Goal: Task Accomplishment & Management: Use online tool/utility

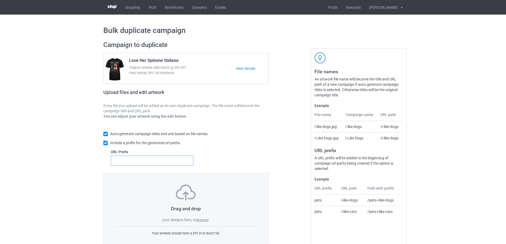
click at [164, 162] on input "text" at bounding box center [152, 161] width 83 height 10
type input "dt-"
click at [204, 219] on label "browse" at bounding box center [202, 220] width 12 height 4
click at [0, 0] on input "browse" at bounding box center [0, 0] width 0 height 0
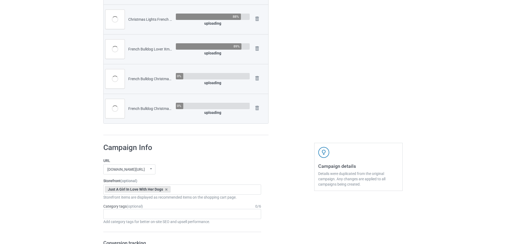
scroll to position [319, 0]
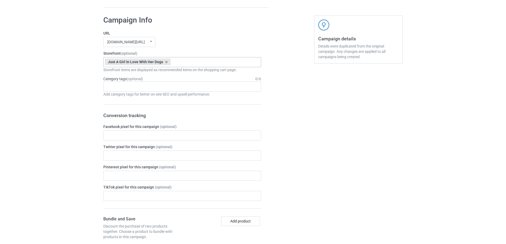
click at [194, 60] on div "Just A Girl In Love With Her Dogs French Bulldog Store Skeleton Riding Dogs Dac…" at bounding box center [182, 62] width 158 height 10
click at [160, 74] on div "French Bulldog Store" at bounding box center [182, 72] width 157 height 10
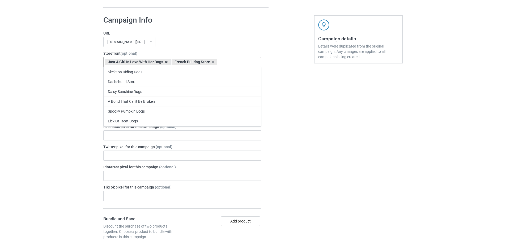
click at [166, 63] on icon at bounding box center [166, 61] width 3 height 3
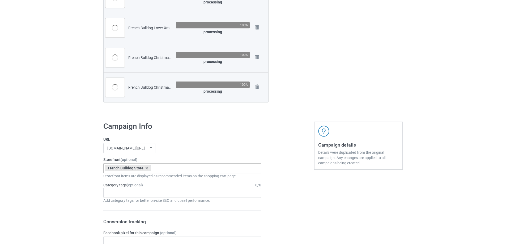
scroll to position [80, 0]
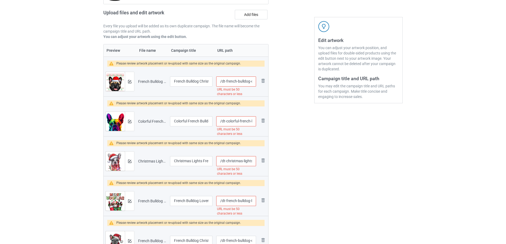
click at [248, 81] on input "/dt-french-bulldog-christmas-ugly-sweater-santa-adults-xmas" at bounding box center [236, 81] width 40 height 10
click at [253, 82] on input "/dt-french-bulldog-christmas-ugly-sweater-santa-adults-xmas" at bounding box center [236, 81] width 40 height 10
click at [250, 82] on input "/dt-french-bulldog-christmas-ugly-sweater-santa-adults-xmas" at bounding box center [236, 81] width 40 height 10
drag, startPoint x: 243, startPoint y: 80, endPoint x: 231, endPoint y: 79, distance: 11.7
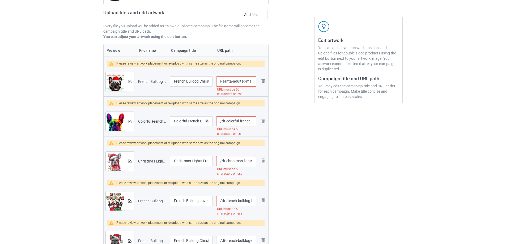
click at [231, 79] on input "/dt-french-bulldog-christmas-ugly-sweater-santa-adults-xmas" at bounding box center [236, 81] width 40 height 10
click at [290, 119] on div at bounding box center [291, 135] width 38 height 354
drag, startPoint x: 241, startPoint y: 82, endPoint x: 253, endPoint y: 84, distance: 12.9
click at [253, 84] on input "/dt-french-bulldog-christmas-ugly-sweater-santa-xmas" at bounding box center [236, 81] width 40 height 10
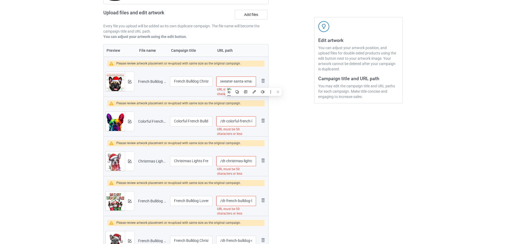
click at [250, 83] on input "/dt-french-bulldog-christmas-ugly-sweater-santa-xmas" at bounding box center [236, 81] width 40 height 10
drag, startPoint x: 233, startPoint y: 81, endPoint x: 229, endPoint y: 81, distance: 4.0
click at [229, 81] on input "/dt-french-bulldog-christmas-ugly-sweater-santa-xmas" at bounding box center [236, 81] width 40 height 10
click at [227, 80] on input "/dt-french-bulldog-christmas-ugly-sweater-santa-xmas" at bounding box center [236, 81] width 40 height 10
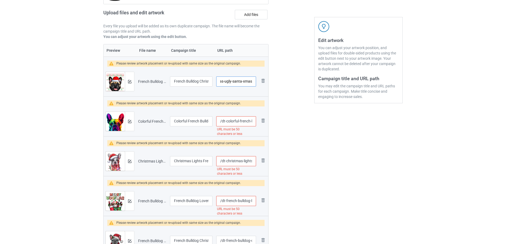
scroll to position [0, 43]
type input "/dt-french-bulldog-christmas-ugly-santa-xmas"
click at [287, 115] on div at bounding box center [291, 135] width 38 height 354
click at [244, 121] on input "/dt-colorful-french-bulldog-frenchie-face-cute-dog-lover-black" at bounding box center [236, 121] width 40 height 10
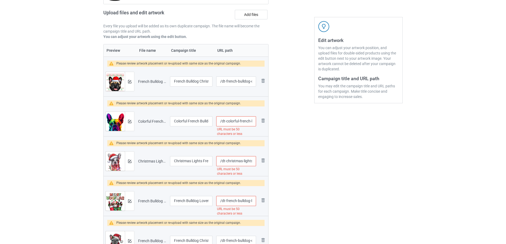
click at [235, 120] on input "/dt-colorful-french-bulldog-frenchie-face-cute-dog-lover-black" at bounding box center [236, 121] width 40 height 10
click at [248, 121] on input "/dt-french-bulldog-frenchie-face-cute-dog-lover-black" at bounding box center [236, 121] width 40 height 10
click at [254, 122] on input "/dt-french-bulldog-frenchie-face-cute-dog-lover-black" at bounding box center [236, 121] width 40 height 10
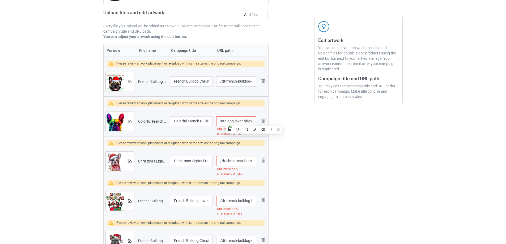
click at [247, 122] on input "/dt-french-bulldog-frenchie-face-cute-dog-lover-black" at bounding box center [236, 121] width 40 height 10
click at [237, 120] on input "/dt-french-bulldog-frenchie-face-cute-dog-lover-black" at bounding box center [236, 121] width 40 height 10
type input "/dt-french-bulldog-frenchie-face-cute-black"
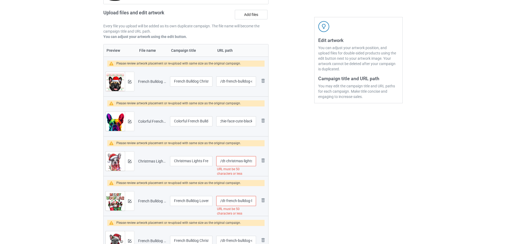
click at [293, 142] on div at bounding box center [291, 135] width 38 height 354
drag, startPoint x: 235, startPoint y: 160, endPoint x: 254, endPoint y: 162, distance: 18.9
click at [254, 162] on input "/dt-christmas-lights-french-bulldog-santa-hat-dog-xmas" at bounding box center [236, 161] width 40 height 10
click at [230, 159] on input "/dt-christmas-lights-french-bulldog-santa-hat-dog-xmas" at bounding box center [236, 161] width 40 height 10
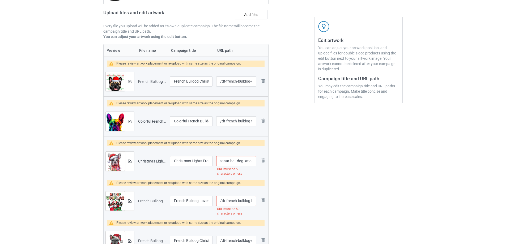
click at [230, 159] on input "/dt-christmas-lights-french-bulldog-santa-hat-dog-xmas" at bounding box center [236, 161] width 40 height 10
click at [240, 161] on input "/dt-christmas-lights-french-bulldog-santa-dog-xmas" at bounding box center [236, 161] width 40 height 10
type input "/dt-christmas-lights-french-bulldog-xmas"
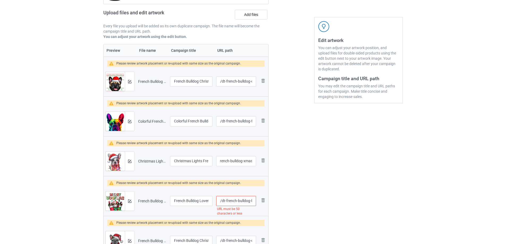
click at [307, 174] on div at bounding box center [291, 135] width 38 height 354
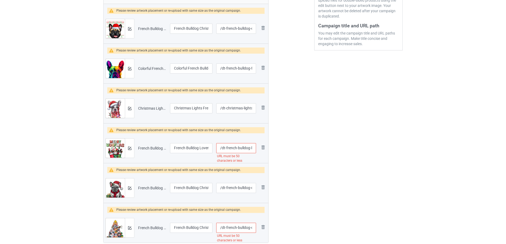
scroll to position [133, 0]
click at [249, 148] on input "/dt-french-bulldog-lover-xmas-reindeer-antlers-christmas-lights" at bounding box center [236, 148] width 40 height 10
click at [231, 147] on input "/dt-french-bulldog-lover-xmas-reindeer-antlers-christmas-lights" at bounding box center [236, 148] width 40 height 10
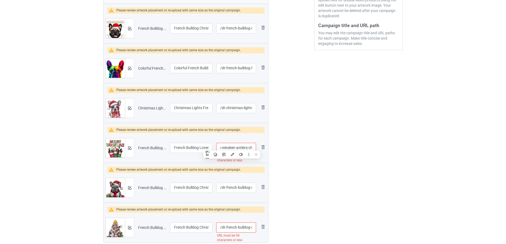
click at [239, 148] on input "/dt-french-bulldog-lover-xmas-reindeer-antlers-christmas-lights" at bounding box center [236, 148] width 40 height 10
click at [245, 147] on input "/dt-french-bulldog-lover-xmas-reindeer-christmas-lights" at bounding box center [236, 148] width 40 height 10
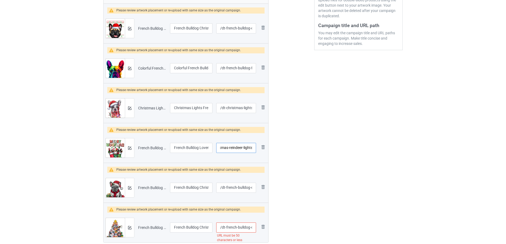
type input "/dt-french-bulldog-lover-xmas-reindeer-lights"
click at [297, 152] on div at bounding box center [291, 81] width 38 height 354
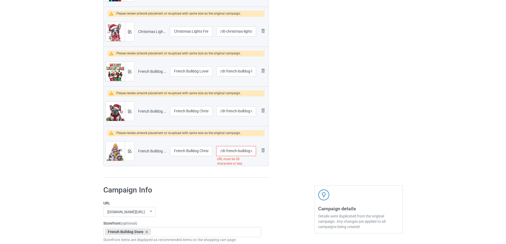
scroll to position [212, 0]
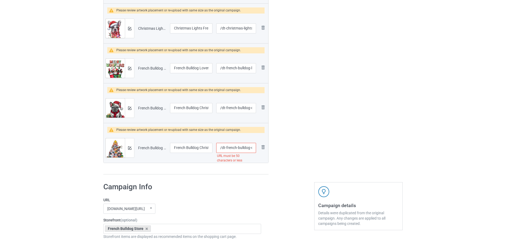
click at [241, 149] on input "/dt-french-bulldog-christmas-tree-dog-santa-xmas-boys-dogmas" at bounding box center [236, 148] width 40 height 10
drag, startPoint x: 246, startPoint y: 148, endPoint x: 253, endPoint y: 149, distance: 7.7
click at [253, 149] on input "/dt-french-bulldog-christmas-tree-dog-santa-xmas-boys-dogmas" at bounding box center [236, 148] width 40 height 10
click at [223, 145] on input "/dt-french-bulldog-christmas-tree-dog-santa-xmas-boys-dogmas" at bounding box center [236, 148] width 40 height 10
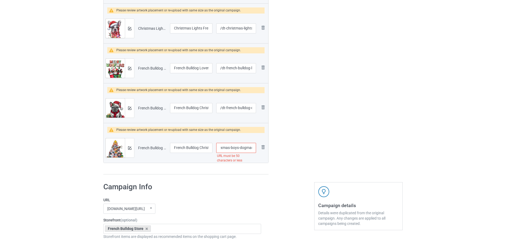
click at [234, 148] on input "/dt-french-bulldog-christmas-tree-dog-santa-xmas-boys-dogmas" at bounding box center [236, 148] width 40 height 10
click at [243, 149] on input "/dt-french-bulldog-christmas-tree-dog-santa-xmas-dogmas" at bounding box center [236, 148] width 40 height 10
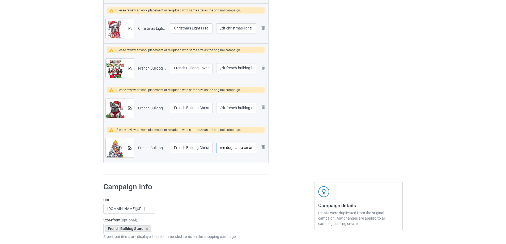
type input "/dt-french-bulldog-christmas-tree-dog-santa-xmas"
click at [317, 151] on div "Edit artwork You can adjust your artwork position, and upload files for double-…" at bounding box center [358, 2] width 96 height 354
click at [132, 147] on div at bounding box center [129, 147] width 9 height 19
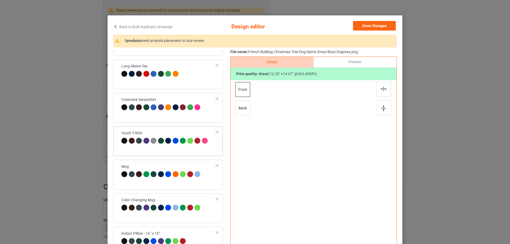
scroll to position [27, 0]
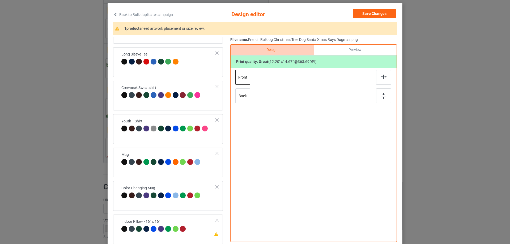
click at [182, 148] on div "Classic T-Shirt Premium Fit Mens Tee Hooded Sweatshirt [DEMOGRAPHIC_DATA] T-Shi…" at bounding box center [169, 62] width 113 height 364
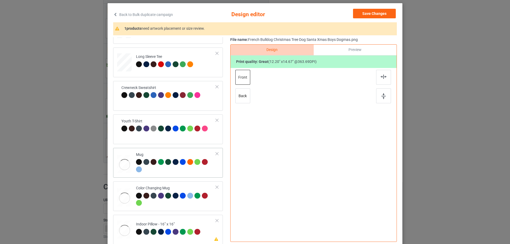
scroll to position [157, 0]
click at [182, 150] on td "Mug" at bounding box center [176, 162] width 86 height 25
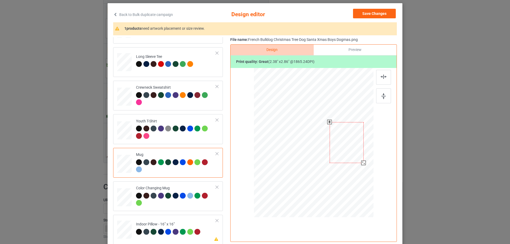
click at [361, 163] on div at bounding box center [363, 163] width 5 height 5
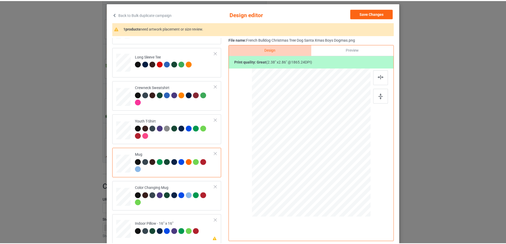
scroll to position [158, 0]
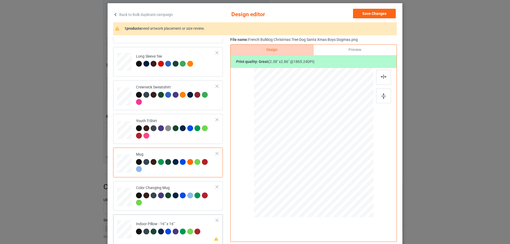
click at [187, 220] on td "Please review artwork placement Indoor Pillow - 16” x 16”" at bounding box center [176, 228] width 86 height 23
click at [386, 13] on button "Save Changes" at bounding box center [374, 14] width 43 height 10
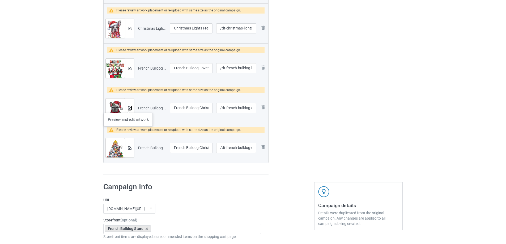
click at [128, 108] on img at bounding box center [129, 107] width 3 height 3
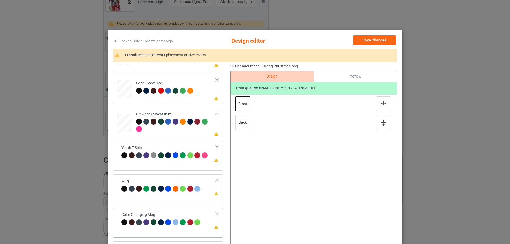
scroll to position [53, 0]
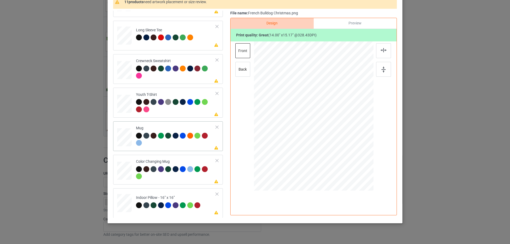
click at [188, 143] on div at bounding box center [176, 140] width 80 height 15
drag, startPoint x: 347, startPoint y: 154, endPoint x: 333, endPoint y: 129, distance: 29.5
click at [333, 129] on div at bounding box center [313, 116] width 119 height 50
drag, startPoint x: 319, startPoint y: 117, endPoint x: 352, endPoint y: 117, distance: 32.9
click at [352, 117] on div at bounding box center [346, 115] width 34 height 36
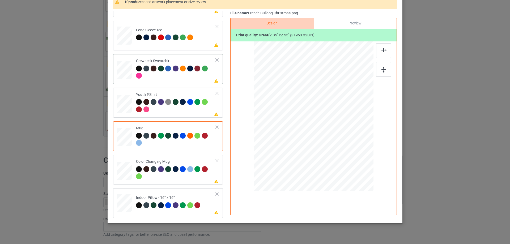
click at [177, 72] on div at bounding box center [176, 69] width 7 height 7
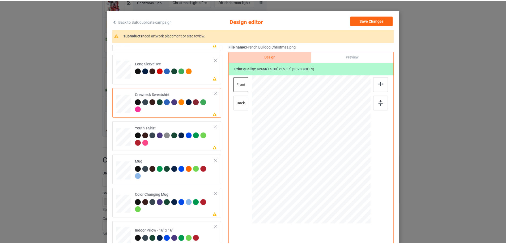
scroll to position [0, 0]
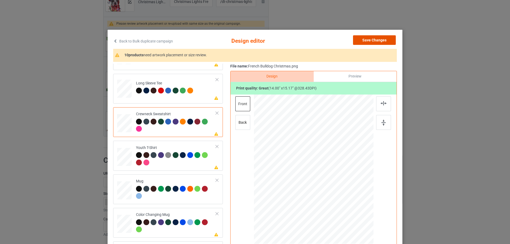
click at [389, 37] on button "Save Changes" at bounding box center [374, 40] width 43 height 10
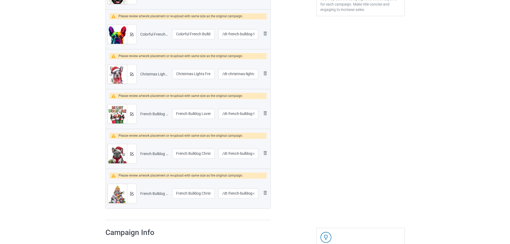
scroll to position [159, 0]
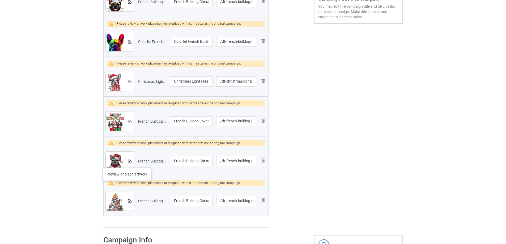
click at [127, 162] on div at bounding box center [129, 161] width 9 height 19
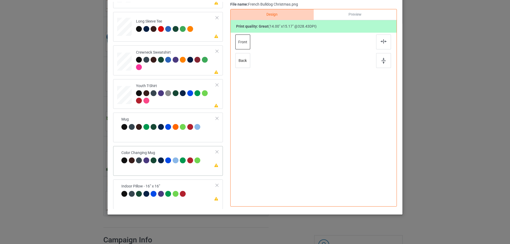
scroll to position [62, 0]
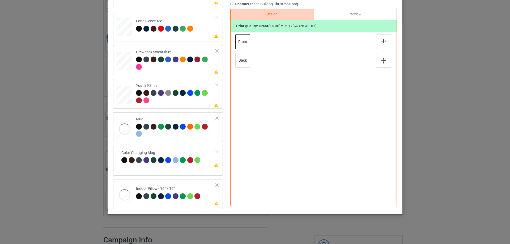
click at [167, 172] on div "Please review artwork placement Color Changing Mug" at bounding box center [168, 161] width 110 height 30
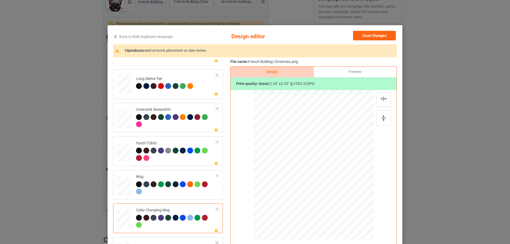
scroll to position [0, 0]
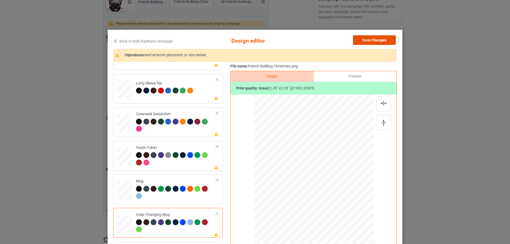
click at [380, 40] on button "Save Changes" at bounding box center [374, 40] width 43 height 10
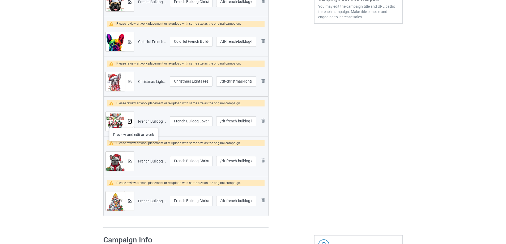
click at [129, 123] on button at bounding box center [129, 121] width 3 height 4
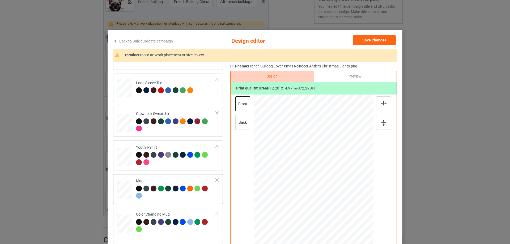
click at [170, 177] on td "Mug" at bounding box center [176, 188] width 86 height 25
click at [361, 190] on div at bounding box center [363, 190] width 5 height 5
click at [364, 41] on button "Save Changes" at bounding box center [374, 40] width 43 height 10
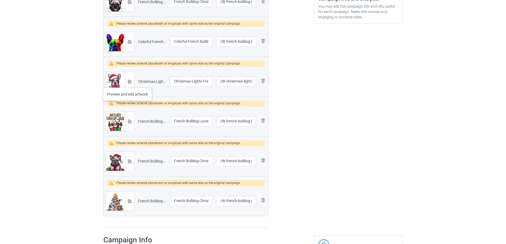
click at [127, 82] on div at bounding box center [129, 81] width 9 height 19
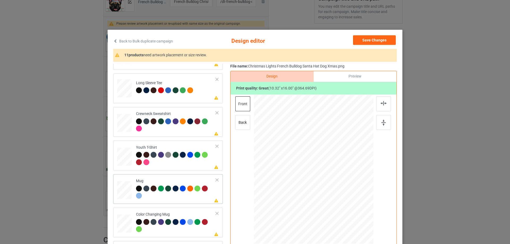
click at [164, 182] on div "Mug" at bounding box center [176, 188] width 80 height 20
drag, startPoint x: 347, startPoint y: 226, endPoint x: 334, endPoint y: 181, distance: 47.0
click at [334, 181] on div at bounding box center [313, 169] width 119 height 50
drag, startPoint x: 317, startPoint y: 176, endPoint x: 350, endPoint y: 176, distance: 33.2
click at [350, 176] on div at bounding box center [346, 168] width 27 height 41
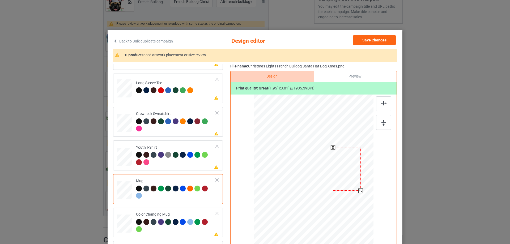
click at [359, 190] on div at bounding box center [360, 190] width 5 height 5
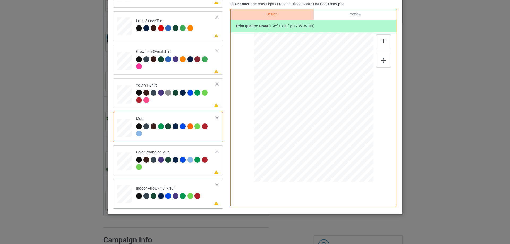
scroll to position [62, 0]
click at [188, 185] on td "Please review artwork placement Indoor Pillow - 16” x 16”" at bounding box center [176, 192] width 86 height 23
click at [345, 151] on div at bounding box center [313, 107] width 119 height 119
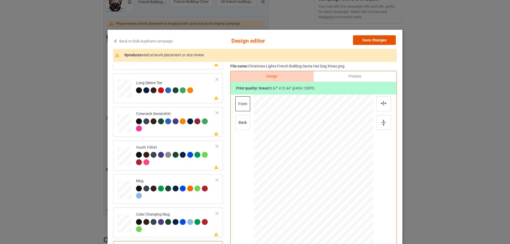
click at [370, 40] on button "Save Changes" at bounding box center [374, 40] width 43 height 10
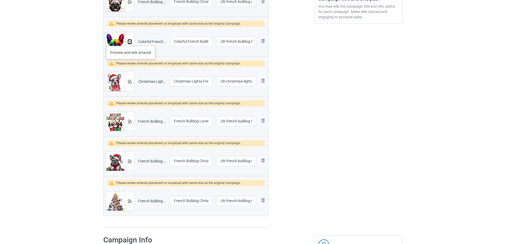
click at [131, 41] on img at bounding box center [129, 41] width 3 height 3
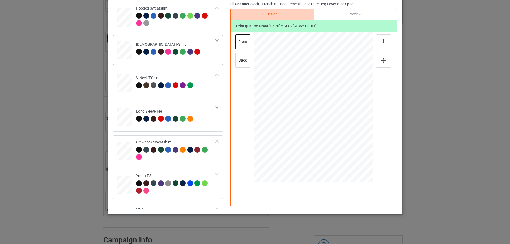
scroll to position [80, 0]
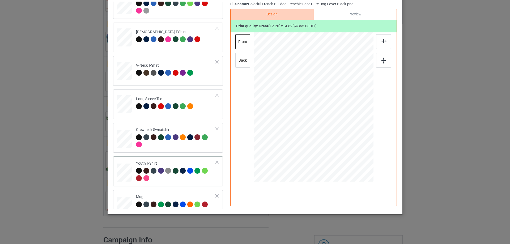
click at [179, 162] on div "Youth T-Shirt" at bounding box center [176, 171] width 80 height 20
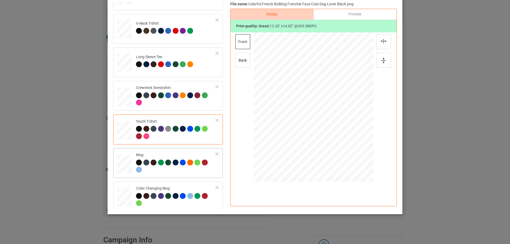
scroll to position [133, 0]
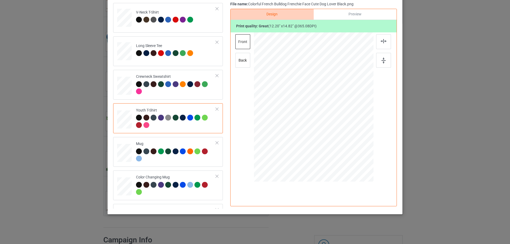
click at [171, 168] on div "Classic T-Shirt Premium Fit Mens Tee Hooded Sweatshirt [DEMOGRAPHIC_DATA] T-Shi…" at bounding box center [169, 51] width 113 height 365
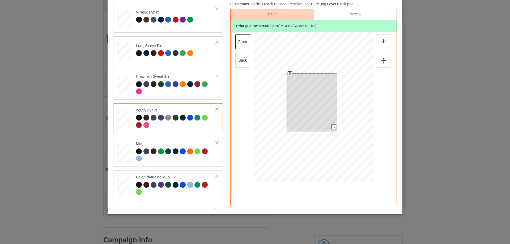
click at [332, 138] on div at bounding box center [313, 107] width 119 height 151
click at [182, 93] on div at bounding box center [176, 88] width 80 height 15
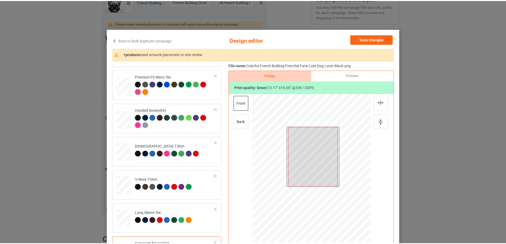
scroll to position [0, 0]
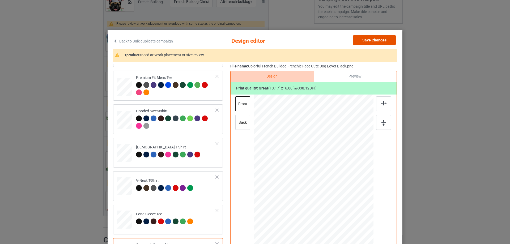
click at [383, 40] on button "Save Changes" at bounding box center [374, 40] width 43 height 10
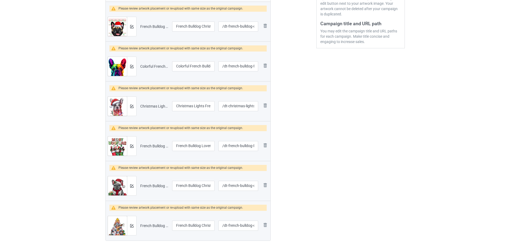
scroll to position [106, 0]
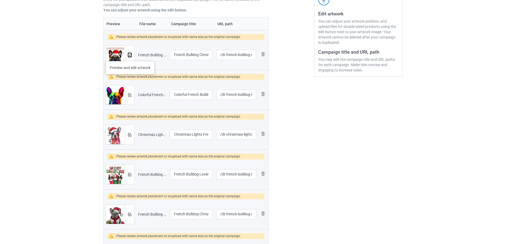
click at [130, 55] on img at bounding box center [129, 54] width 3 height 3
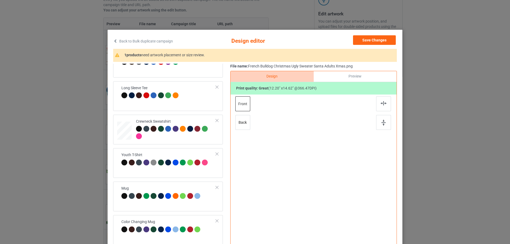
scroll to position [157, 0]
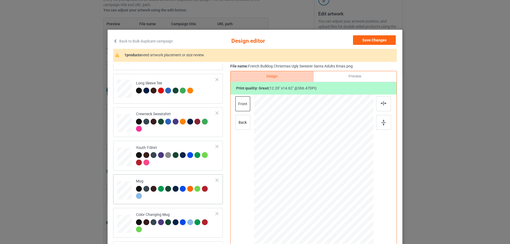
click at [162, 183] on div "Mug" at bounding box center [176, 189] width 80 height 20
drag, startPoint x: 360, startPoint y: 188, endPoint x: 361, endPoint y: 191, distance: 3.0
click at [362, 191] on div at bounding box center [364, 190] width 5 height 5
click at [184, 134] on td "Crewneck Sweatshirt" at bounding box center [176, 121] width 86 height 25
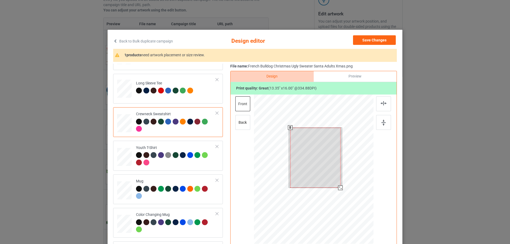
click at [341, 195] on div at bounding box center [313, 170] width 119 height 151
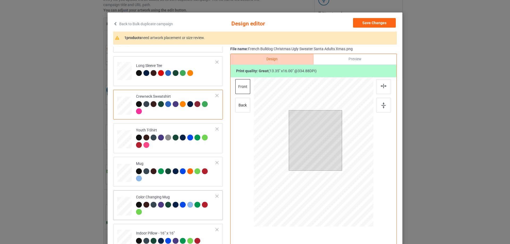
scroll to position [53, 0]
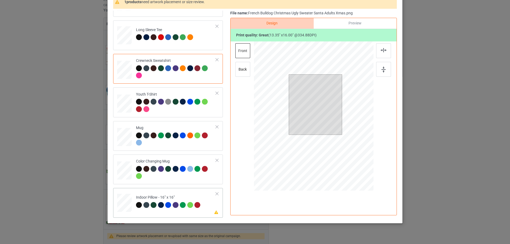
click at [171, 193] on td "Please review artwork placement Indoor Pillow - 16” x 16”" at bounding box center [176, 201] width 86 height 23
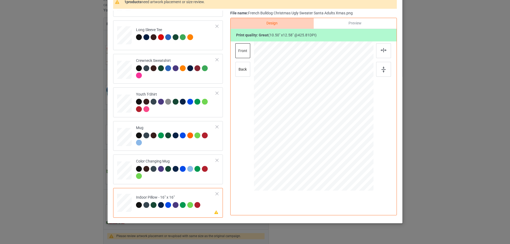
scroll to position [0, 0]
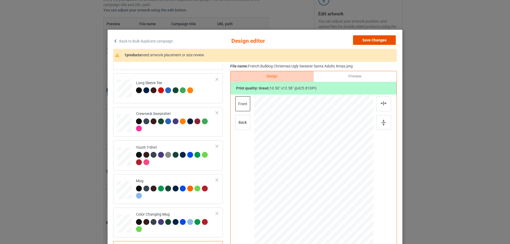
click at [370, 39] on button "Save Changes" at bounding box center [374, 40] width 43 height 10
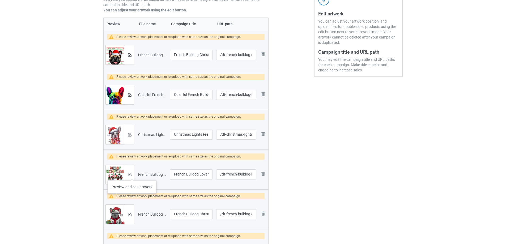
click at [131, 175] on div at bounding box center [129, 174] width 9 height 19
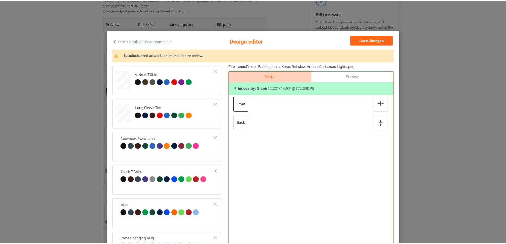
scroll to position [157, 0]
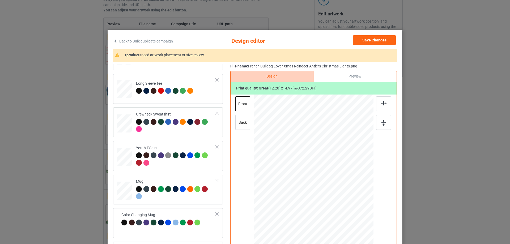
click at [182, 128] on div at bounding box center [176, 126] width 80 height 15
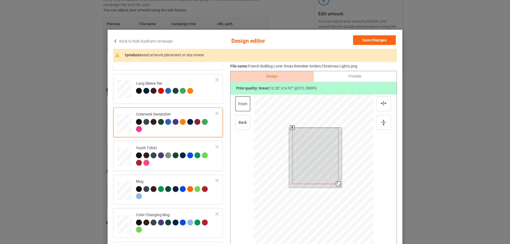
click at [339, 198] on div at bounding box center [313, 170] width 119 height 151
click at [385, 43] on button "Save Changes" at bounding box center [374, 40] width 43 height 10
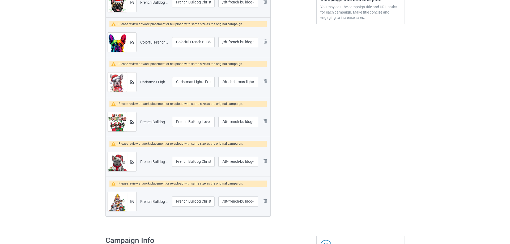
scroll to position [159, 0]
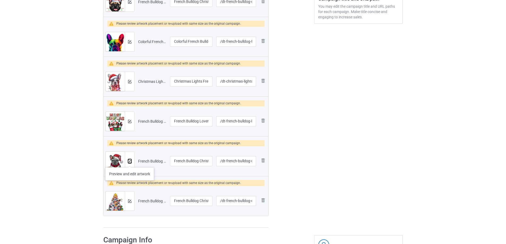
click at [130, 162] on img at bounding box center [129, 161] width 3 height 3
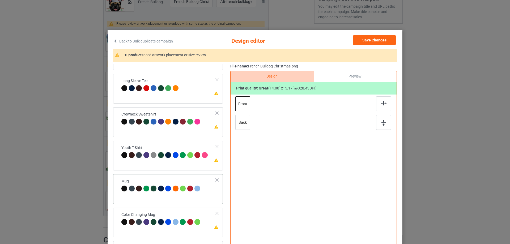
click at [165, 175] on div "Mug" at bounding box center [168, 189] width 110 height 30
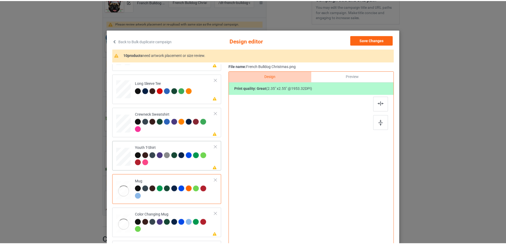
scroll to position [157, 0]
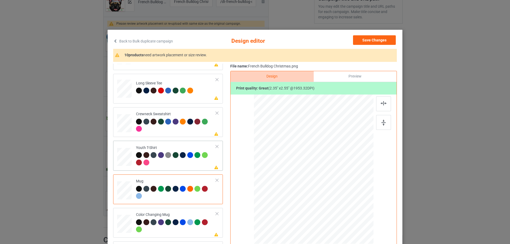
click at [183, 164] on div at bounding box center [176, 159] width 80 height 15
click at [384, 40] on button "Save Changes" at bounding box center [374, 40] width 43 height 10
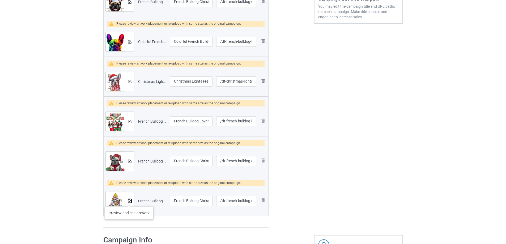
click at [129, 201] on img at bounding box center [129, 200] width 3 height 3
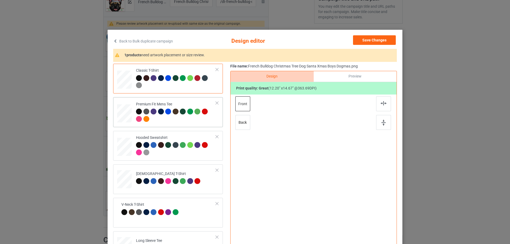
click at [165, 127] on div "Classic T-Shirt Premium Fit Mens Tee Hooded Sweatshirt [DEMOGRAPHIC_DATA] T-Shi…" at bounding box center [169, 246] width 113 height 365
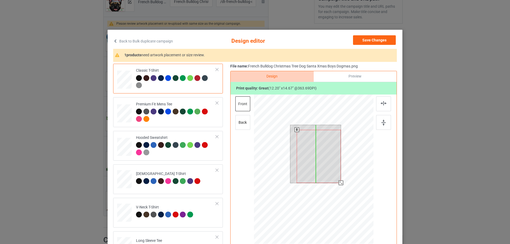
click at [337, 186] on div at bounding box center [313, 170] width 119 height 151
click at [336, 196] on div at bounding box center [313, 170] width 119 height 151
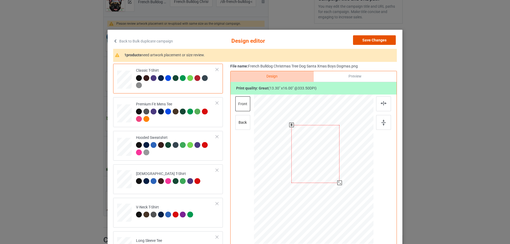
click at [383, 39] on button "Save Changes" at bounding box center [374, 40] width 43 height 10
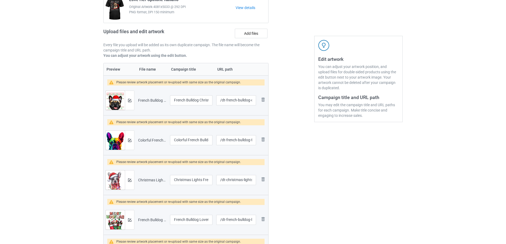
scroll to position [0, 0]
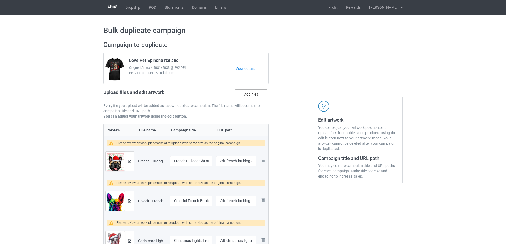
click at [259, 93] on label "Add files" at bounding box center [251, 94] width 33 height 10
click at [0, 0] on input "Add files" at bounding box center [0, 0] width 0 height 0
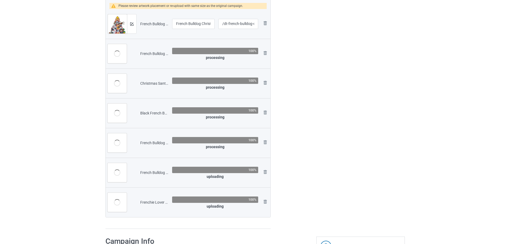
scroll to position [265, 0]
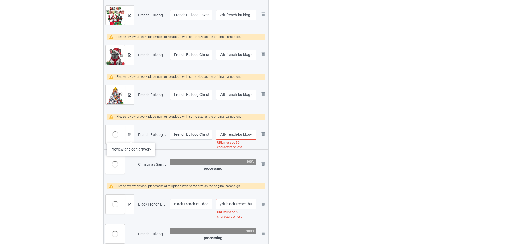
click at [131, 137] on div at bounding box center [129, 134] width 9 height 19
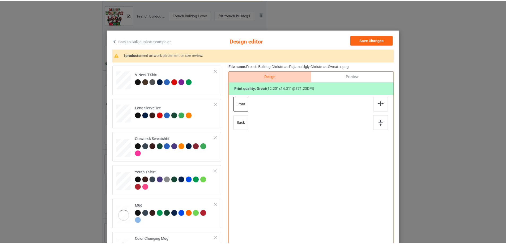
scroll to position [157, 0]
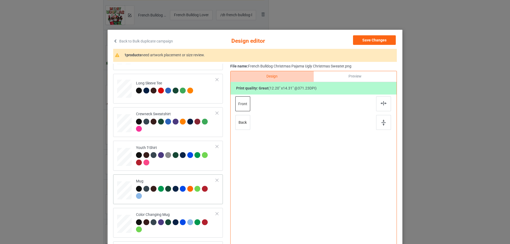
click at [172, 175] on div "Mug" at bounding box center [168, 189] width 110 height 30
click at [184, 149] on div "Youth T-Shirt" at bounding box center [176, 155] width 80 height 20
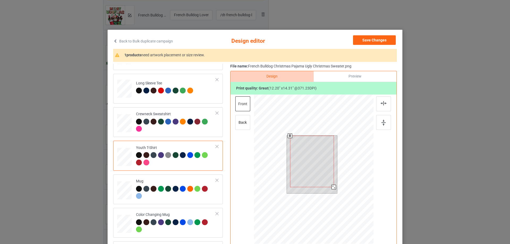
click at [334, 204] on div at bounding box center [313, 170] width 119 height 151
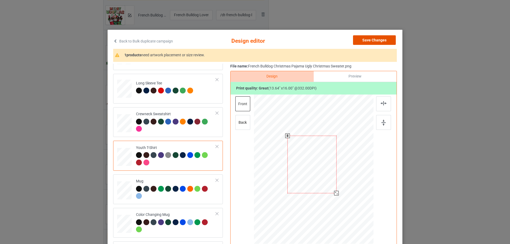
click at [383, 38] on button "Save Changes" at bounding box center [374, 40] width 43 height 10
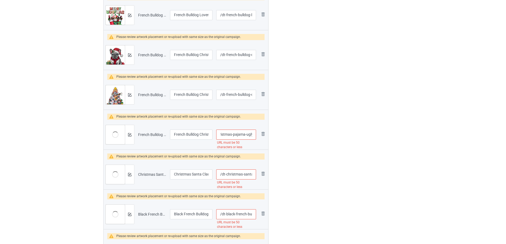
drag, startPoint x: 237, startPoint y: 135, endPoint x: 249, endPoint y: 134, distance: 12.2
click at [249, 134] on input "/dt-french-bulldog-christmas-pajama-ugly-christmas-sweater" at bounding box center [236, 135] width 40 height 10
click at [236, 134] on input "/dt-french-bulldog-christmas-pajama-ugly-christmas-sweater" at bounding box center [236, 135] width 40 height 10
click at [231, 134] on input "/dt-french-bulldog-christmas-pajama-ugly-christmas-sweater" at bounding box center [236, 135] width 40 height 10
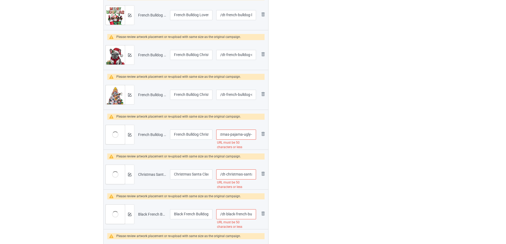
click at [231, 134] on input "/dt-french-bulldog-christmas-pajama-ugly-christmas-sweater" at bounding box center [236, 135] width 40 height 10
click at [232, 134] on input "/dt-french-bulldog-christmas-ugly-christmas-sweater" at bounding box center [236, 135] width 40 height 10
type input "/dt-french-bulldog-christmas-christmas-sweater"
drag, startPoint x: 319, startPoint y: 143, endPoint x: 230, endPoint y: 157, distance: 90.4
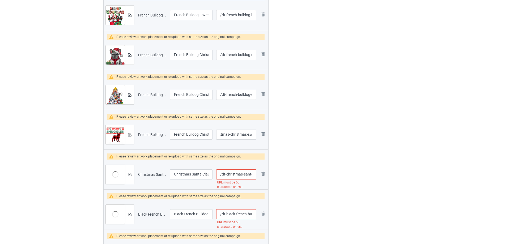
click at [319, 143] on div "Edit artwork You can adjust your artwork position, and upload files for double-…" at bounding box center [358, 68] width 96 height 592
drag, startPoint x: 247, startPoint y: 175, endPoint x: 252, endPoint y: 175, distance: 4.2
click at [252, 175] on input "/dt-christmas-santa-claus-riding-french-bulldog-xmas-boys-dog" at bounding box center [236, 174] width 40 height 10
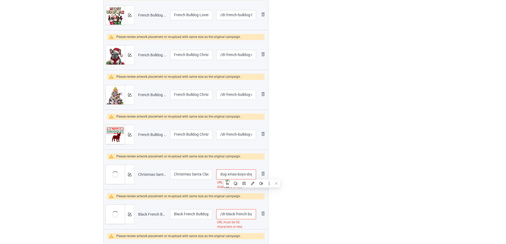
click at [245, 174] on input "/dt-christmas-santa-claus-riding-french-bulldog-xmas-boys-dog" at bounding box center [236, 174] width 40 height 10
click at [240, 173] on input "/dt-christmas-santa-claus-riding-french-bulldog-xmas-boys-dog" at bounding box center [236, 174] width 40 height 10
click at [228, 174] on input "/dt-christmas-santa-claus-riding-french-bulldog-xmas-dog" at bounding box center [236, 174] width 40 height 10
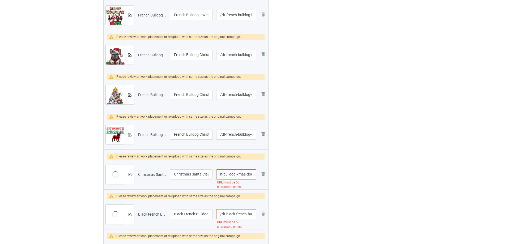
click at [238, 175] on input "/dt-christmas-santa-claus-riding-french-bulldog-xmas-dog" at bounding box center [236, 174] width 40 height 10
type input "/dt-christmas-santa-claus-riding-french-bulldog-dog"
click at [348, 173] on div "Edit artwork You can adjust your artwork position, and upload files for double-…" at bounding box center [358, 68] width 96 height 592
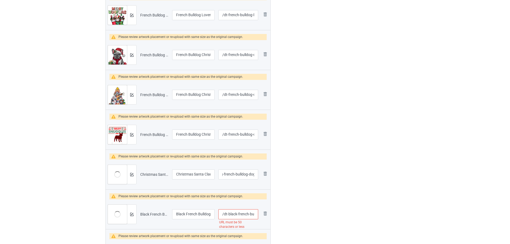
scroll to position [0, 0]
click at [132, 175] on div at bounding box center [129, 174] width 9 height 19
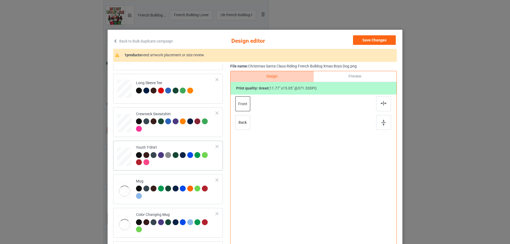
scroll to position [131, 0]
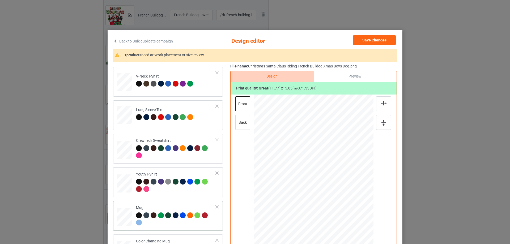
click at [173, 207] on div "Mug" at bounding box center [176, 215] width 80 height 20
click at [188, 155] on div at bounding box center [176, 152] width 80 height 15
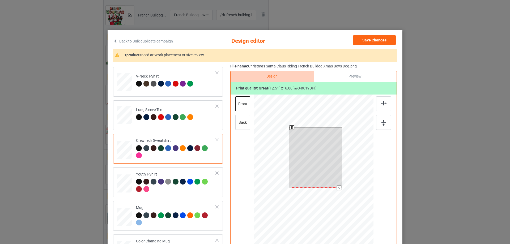
click at [336, 193] on div at bounding box center [313, 170] width 119 height 151
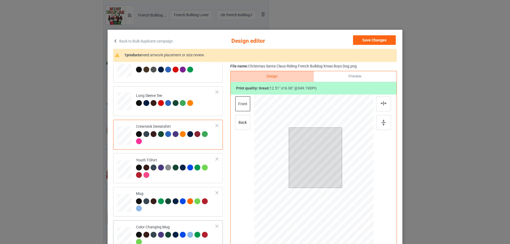
scroll to position [158, 0]
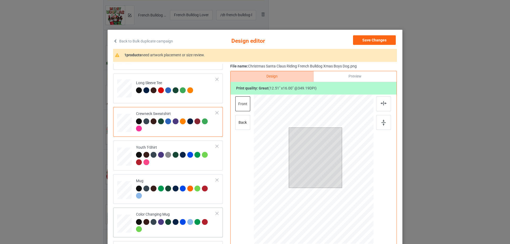
click at [184, 214] on div "Color Changing Mug" at bounding box center [176, 222] width 80 height 20
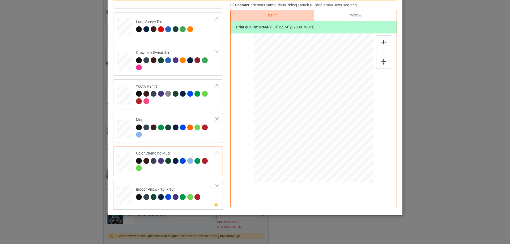
scroll to position [62, 0]
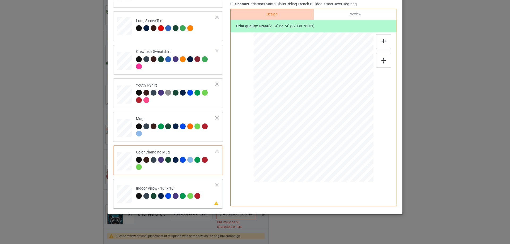
click at [192, 185] on td "Please review artwork placement Indoor Pillow - 16” x 16”" at bounding box center [176, 192] width 86 height 23
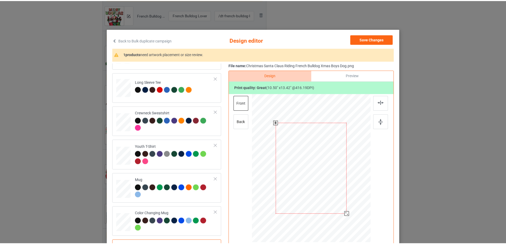
scroll to position [0, 0]
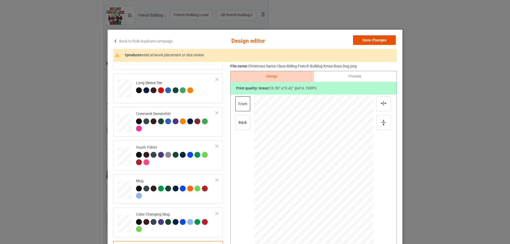
click at [386, 41] on button "Save Changes" at bounding box center [374, 40] width 43 height 10
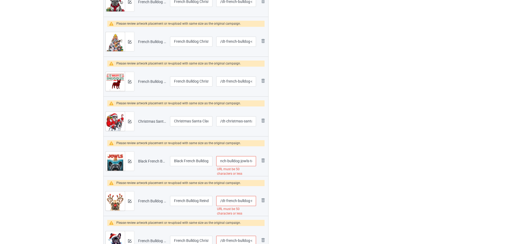
scroll to position [0, 62]
click at [251, 161] on input "/dt-black-french-bulldog-jowls-top-frenchie-mom-dog-dad" at bounding box center [236, 161] width 40 height 10
click at [224, 160] on input "/dt-black-french-bulldog-jowls-top-frenchie-mom-dog-dad" at bounding box center [236, 161] width 40 height 10
click at [232, 160] on input "/dt-black-french-bulldog-jowls-top-frenchie-mom-dog-dad" at bounding box center [236, 161] width 40 height 10
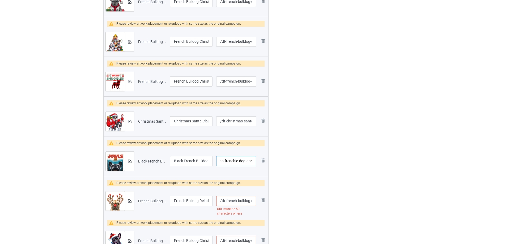
click at [241, 160] on input "/dt-black-french-bulldog-jowls-top-frenchie-dog-dad" at bounding box center [236, 161] width 40 height 10
type input "/dt-black-french-bulldog-jowls-top-frenchie-dad"
click at [322, 166] on div "Edit artwork You can adjust your artwork position, and upload files for double-…" at bounding box center [358, 15] width 96 height 592
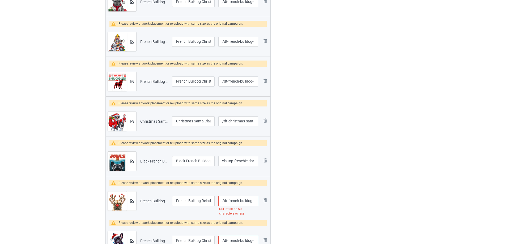
scroll to position [0, 0]
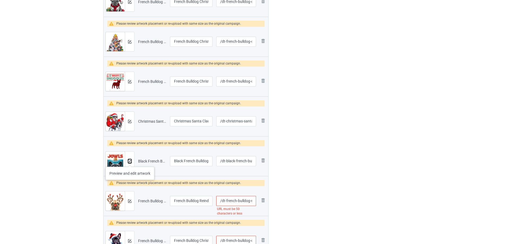
click at [130, 161] on img at bounding box center [129, 161] width 3 height 3
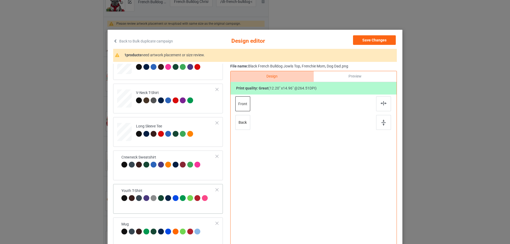
scroll to position [133, 0]
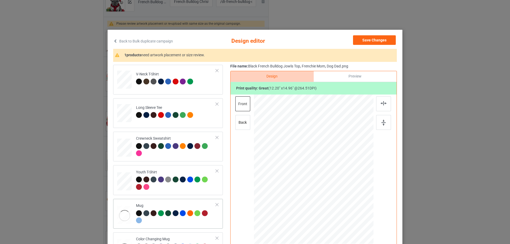
click at [152, 204] on div "Mug" at bounding box center [176, 213] width 80 height 20
click at [361, 190] on div at bounding box center [363, 190] width 5 height 5
click at [188, 155] on div at bounding box center [176, 150] width 80 height 15
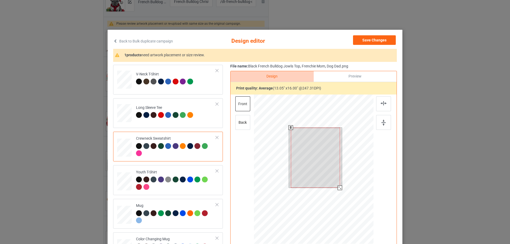
click at [337, 194] on div at bounding box center [313, 170] width 119 height 151
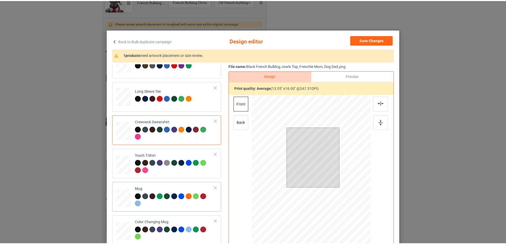
scroll to position [158, 0]
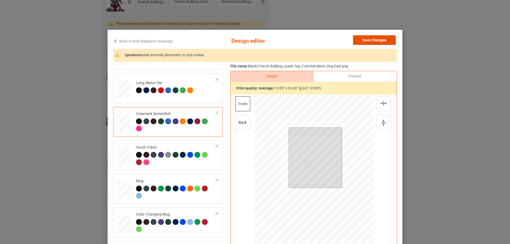
click at [375, 42] on button "Save Changes" at bounding box center [374, 40] width 43 height 10
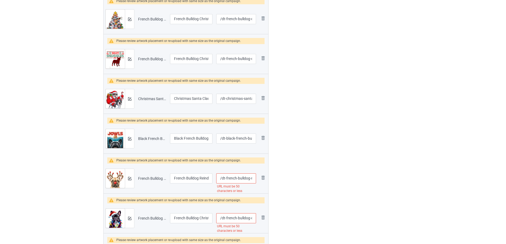
scroll to position [372, 0]
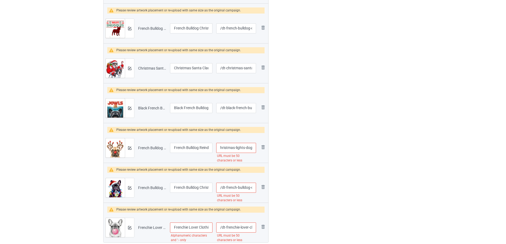
drag, startPoint x: 242, startPoint y: 150, endPoint x: 250, endPoint y: 150, distance: 8.8
click at [250, 150] on input "/dt-french-bulldog-reindeer-christmas-lights-dog-lover-[PERSON_NAME]" at bounding box center [236, 148] width 40 height 10
click at [247, 149] on input "/dt-french-bulldog-reindeer-christmas-lights-dog-lover-[PERSON_NAME]" at bounding box center [236, 148] width 40 height 10
click at [240, 147] on input "/dt-french-bulldog-reindeer-christmas-lights-dog-lover-[PERSON_NAME]" at bounding box center [236, 148] width 40 height 10
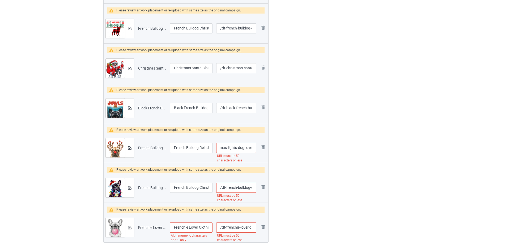
click at [240, 147] on input "/dt-french-bulldog-reindeer-christmas-lights-dog-lover-[PERSON_NAME]" at bounding box center [236, 148] width 40 height 10
click at [242, 147] on input "/dt-french-bulldog-reindeer-christmas-lights-lover-[PERSON_NAME]" at bounding box center [236, 148] width 40 height 10
type input "/dt-french-bulldog-reindeer-christmas-lights-xmas"
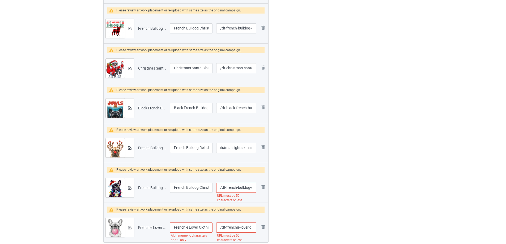
click at [131, 146] on button at bounding box center [129, 148] width 3 height 4
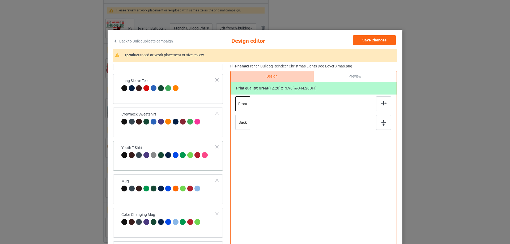
scroll to position [157, 0]
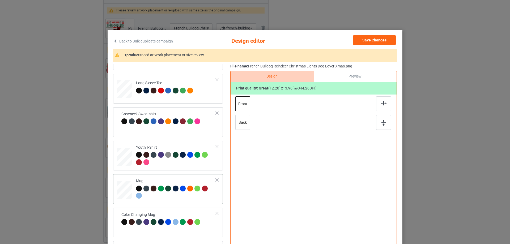
click at [181, 178] on td "Mug" at bounding box center [176, 188] width 86 height 25
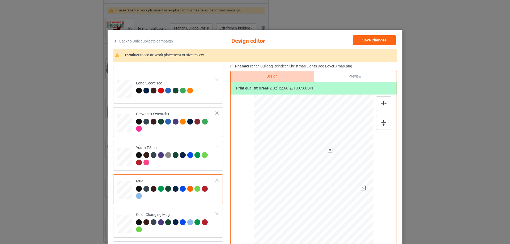
click at [361, 191] on div at bounding box center [313, 169] width 119 height 50
click at [173, 127] on div at bounding box center [176, 126] width 80 height 15
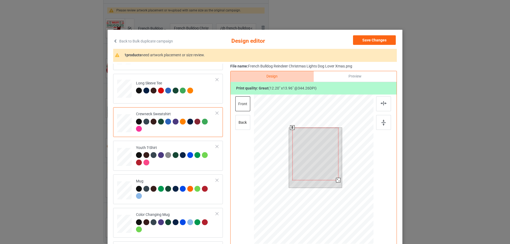
click at [337, 194] on div at bounding box center [313, 170] width 119 height 151
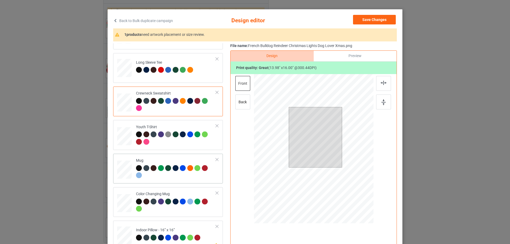
scroll to position [62, 0]
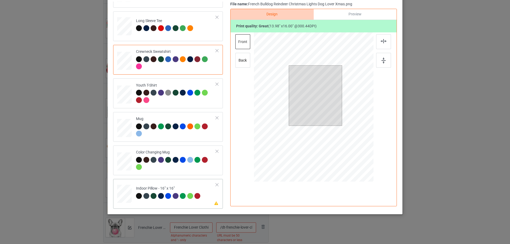
click at [189, 185] on td "Please review artwork placement Indoor Pillow - 16” x 16”" at bounding box center [176, 192] width 86 height 23
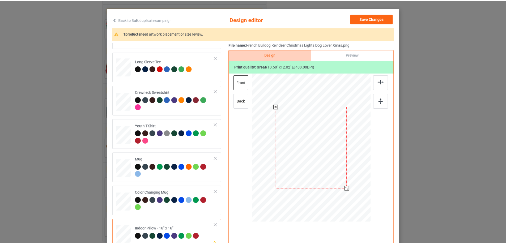
scroll to position [0, 0]
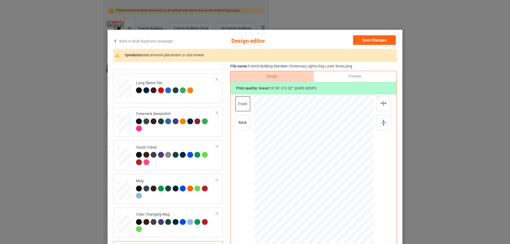
click at [379, 46] on div "Save Changes" at bounding box center [375, 41] width 44 height 12
click at [375, 40] on button "Save Changes" at bounding box center [374, 40] width 43 height 10
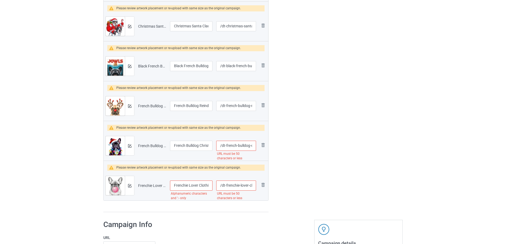
scroll to position [425, 0]
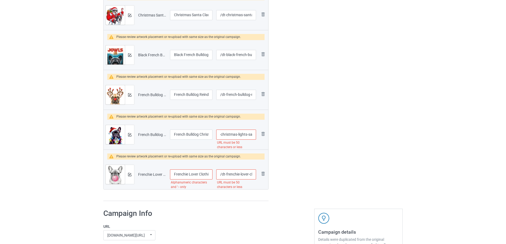
drag, startPoint x: 243, startPoint y: 134, endPoint x: 250, endPoint y: 135, distance: 6.7
click at [250, 135] on input "/dt-french-bulldog-christmas-lights-santa-hat-dog-xmas" at bounding box center [236, 135] width 40 height 10
click at [244, 137] on input "/dt-french-bulldog-christmas-lights-santa-hat-dog-xmas" at bounding box center [236, 135] width 40 height 10
click at [236, 134] on input "/dt-french-bulldog-christmas-lights-santa-hat-dog-xmas" at bounding box center [236, 135] width 40 height 10
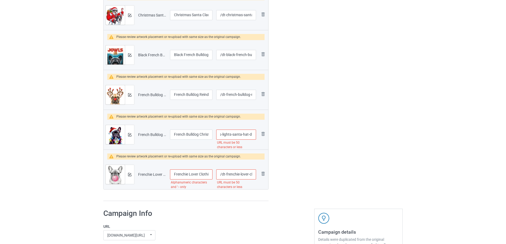
click at [236, 134] on input "/dt-french-bulldog-christmas-lights-santa-hat-dog-xmas" at bounding box center [236, 135] width 40 height 10
type input "/dt-french-bulldog-christmas-lights-hat-dog-xmas"
click at [128, 135] on img at bounding box center [129, 134] width 3 height 3
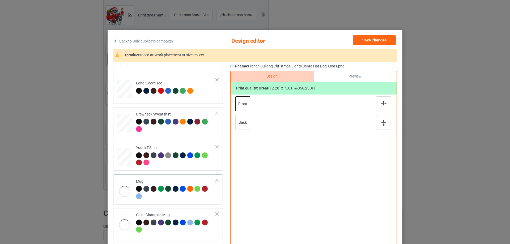
scroll to position [157, 0]
click at [168, 179] on div "Mug" at bounding box center [176, 189] width 80 height 20
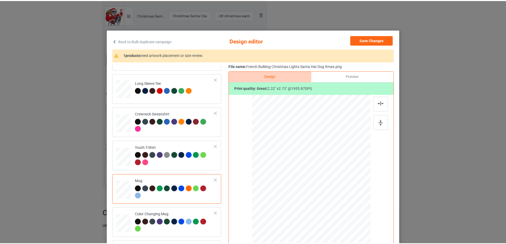
scroll to position [158, 0]
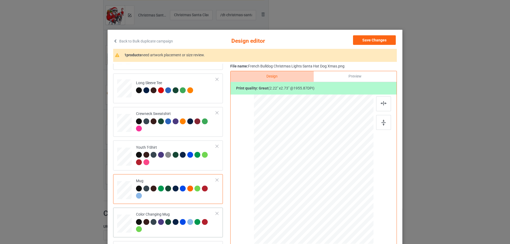
click at [187, 217] on div "Color Changing Mug" at bounding box center [176, 222] width 80 height 20
click at [174, 127] on div at bounding box center [176, 125] width 80 height 15
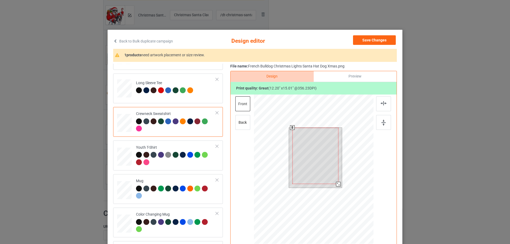
click at [336, 195] on div at bounding box center [313, 170] width 119 height 151
click at [376, 37] on button "Save Changes" at bounding box center [374, 40] width 43 height 10
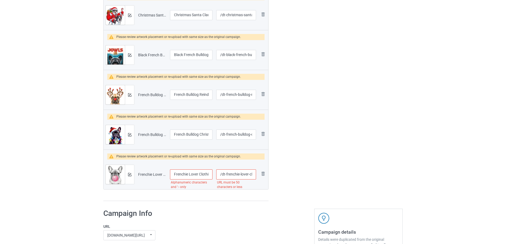
click at [235, 175] on input "/dt-frenchie-lover-clothing-french-bulldog-blowing-bubble" at bounding box center [236, 174] width 40 height 10
drag, startPoint x: 200, startPoint y: 174, endPoint x: 206, endPoint y: 174, distance: 6.1
click at [206, 174] on input "Frenchie Lover Clothing_ French Bulldog Blowing Bubble" at bounding box center [191, 174] width 42 height 10
click at [209, 173] on input "Frenchie Lover Clothing_ French Bulldog Blowing Bubble" at bounding box center [191, 174] width 42 height 10
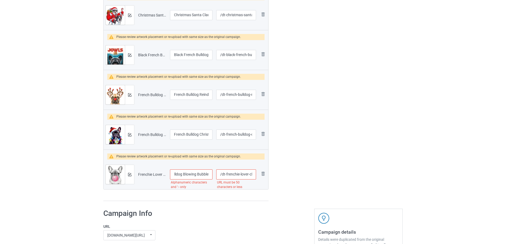
click at [201, 174] on input "Frenchie Lover Clothing_ French Bulldog Blowing Bubble" at bounding box center [191, 174] width 42 height 10
drag, startPoint x: 200, startPoint y: 174, endPoint x: 160, endPoint y: 173, distance: 39.8
click at [160, 173] on tr "Preview and edit artwork Frenchie Lover Clothing_ French Bulldog Blowing Bubble…" at bounding box center [186, 175] width 165 height 30
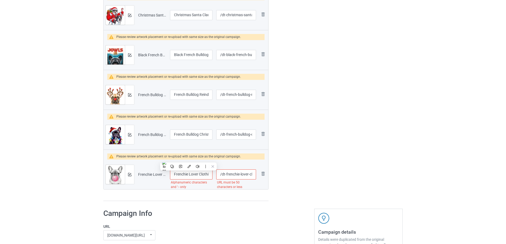
click at [181, 172] on input "Frenchie Lover Clothing_ French Bulldog Blowing" at bounding box center [191, 174] width 42 height 10
drag, startPoint x: 183, startPoint y: 175, endPoint x: 214, endPoint y: 177, distance: 31.1
click at [214, 177] on tr "Preview and edit artwork Frenchie Lover Clothing_ French Bulldog Blowing Bubble…" at bounding box center [186, 175] width 165 height 30
click at [207, 176] on input "Frenchie Lover Clothing_ French Bulldog Blowing" at bounding box center [191, 174] width 42 height 10
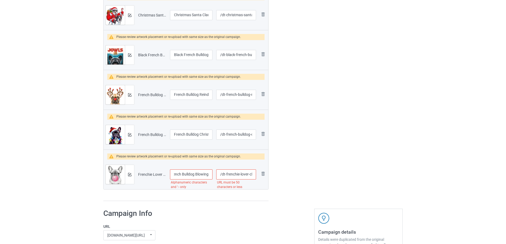
click at [200, 174] on input "Frenchie Lover Clothing_ French Bulldog Blowing" at bounding box center [191, 174] width 42 height 10
click at [182, 175] on input "Frenchie Lover Clothing_ French Bulldog" at bounding box center [191, 174] width 42 height 10
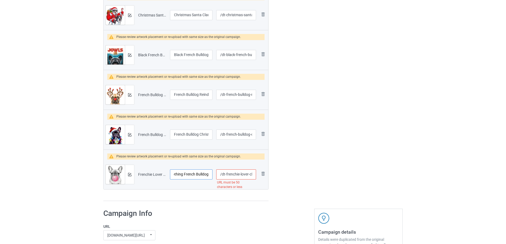
type input "Frenchie Lover Clothing French Bulldog"
drag, startPoint x: 243, startPoint y: 174, endPoint x: 254, endPoint y: 174, distance: 10.9
click at [254, 174] on input "/dt-frenchie-lover-clothing-french-bulldog-blowing-bubble" at bounding box center [236, 174] width 40 height 10
click at [248, 174] on input "/dt-frenchie-lover-clothing-french-bulldog-blowing-bubble" at bounding box center [236, 174] width 40 height 10
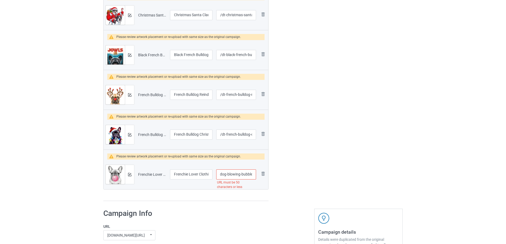
click at [248, 174] on input "/dt-frenchie-lover-clothing-french-bulldog-blowing-bubble" at bounding box center [236, 174] width 40 height 10
click at [247, 175] on input "/dt-frenchie-lover-clothing-french-bulldog-blowing" at bounding box center [236, 174] width 40 height 10
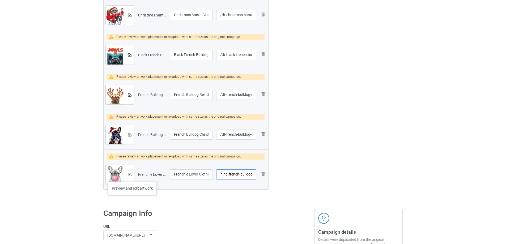
type input "/dt-frenchie-lover-clothing-french-bulldog"
click at [131, 175] on img at bounding box center [129, 174] width 3 height 3
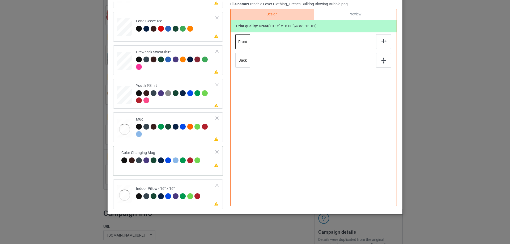
scroll to position [157, 0]
drag, startPoint x: 176, startPoint y: 166, endPoint x: 214, endPoint y: 161, distance: 37.8
click at [177, 166] on div "Please review artwork placement Color Changing Mug" at bounding box center [168, 161] width 110 height 30
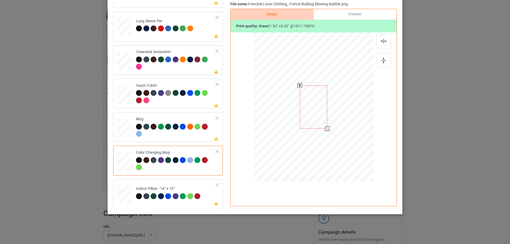
drag, startPoint x: 347, startPoint y: 162, endPoint x: 336, endPoint y: 113, distance: 50.0
click at [336, 113] on div at bounding box center [313, 107] width 119 height 50
drag, startPoint x: 335, startPoint y: 112, endPoint x: 346, endPoint y: 111, distance: 10.9
click at [346, 111] on div at bounding box center [346, 106] width 27 height 43
click at [171, 114] on td "Please review artwork placement Mug" at bounding box center [176, 126] width 86 height 25
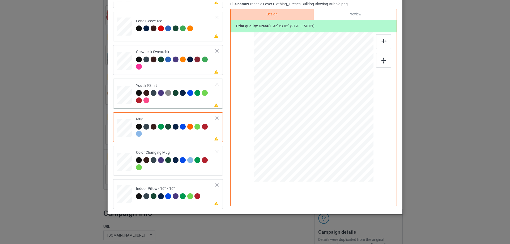
click at [168, 99] on div at bounding box center [176, 97] width 80 height 15
click at [179, 187] on div "Indoor Pillow - 16” x 16”" at bounding box center [169, 192] width 66 height 12
drag, startPoint x: 347, startPoint y: 164, endPoint x: 341, endPoint y: 152, distance: 12.9
click at [341, 152] on div at bounding box center [342, 152] width 5 height 5
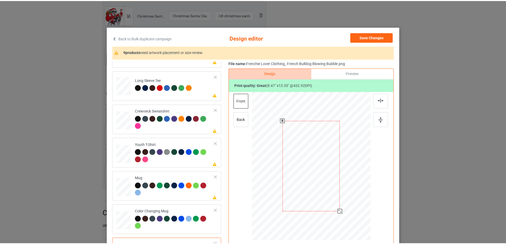
scroll to position [0, 0]
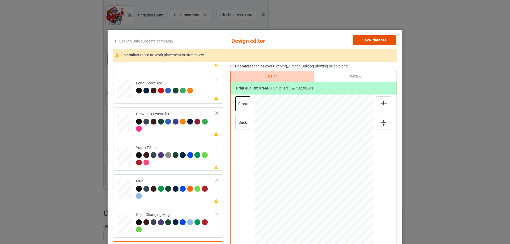
click at [375, 38] on button "Save Changes" at bounding box center [374, 40] width 43 height 10
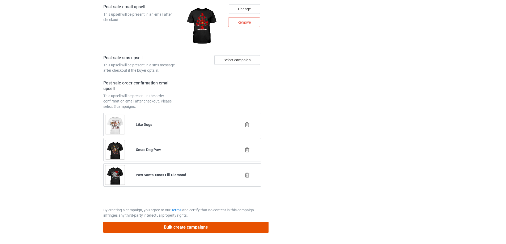
click at [239, 230] on button "Bulk create campaigns" at bounding box center [185, 227] width 165 height 11
